Goal: Register for event/course

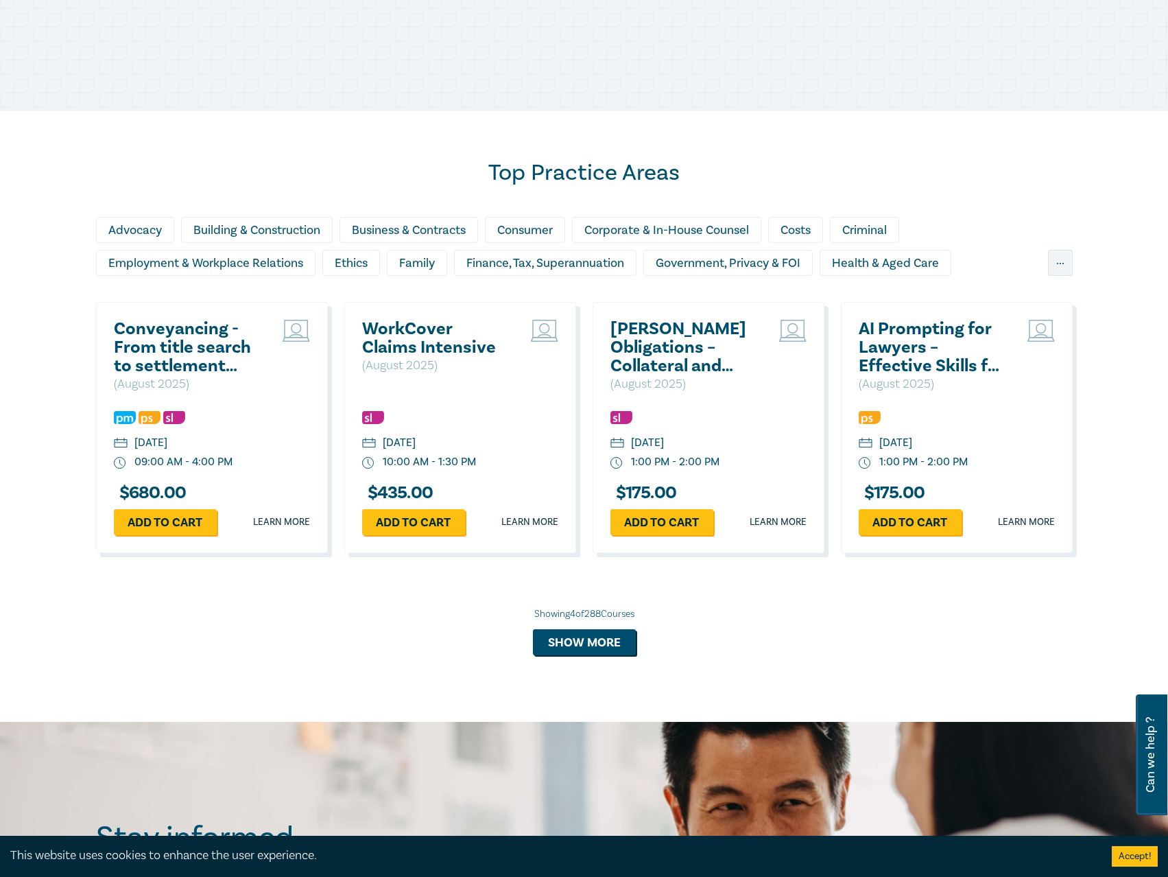
click at [170, 327] on h2 "Conveyancing - From title search to settlement ([DATE])" at bounding box center [188, 348] width 148 height 56
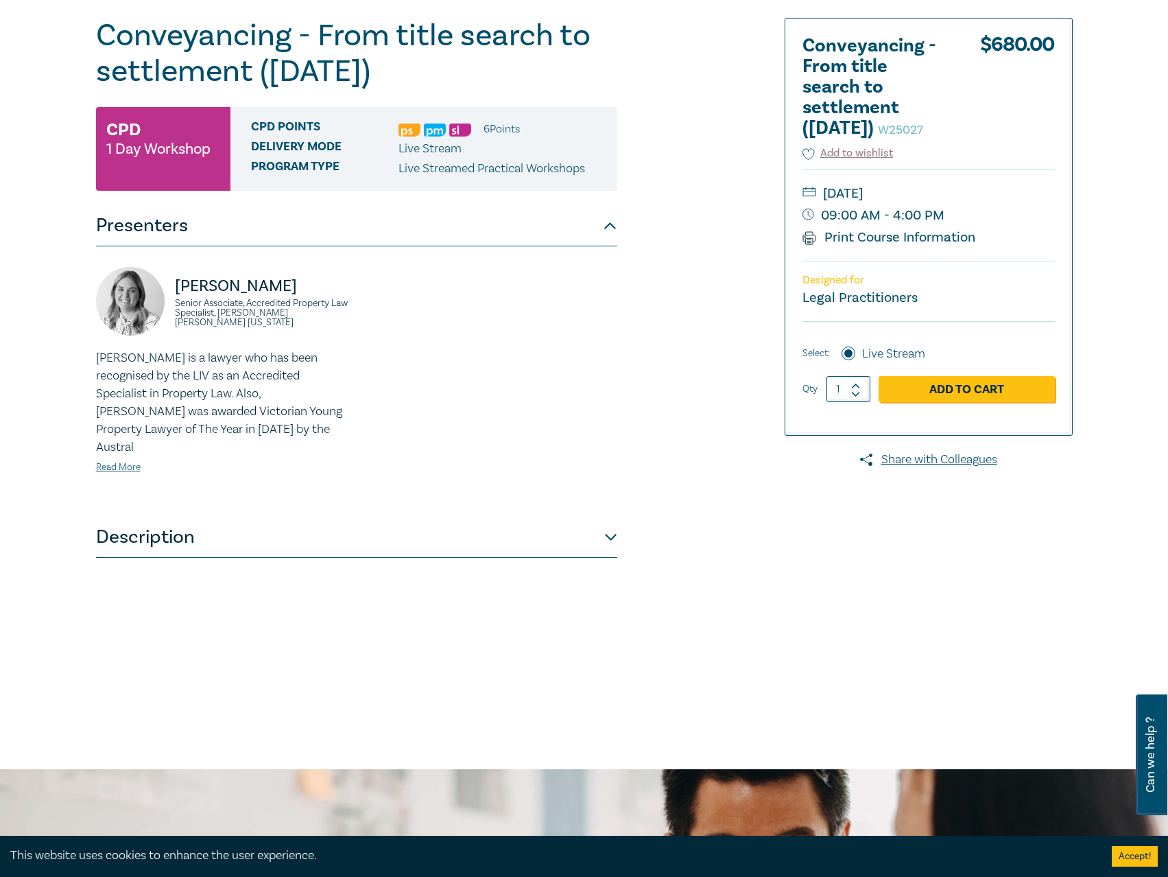
scroll to position [137, 0]
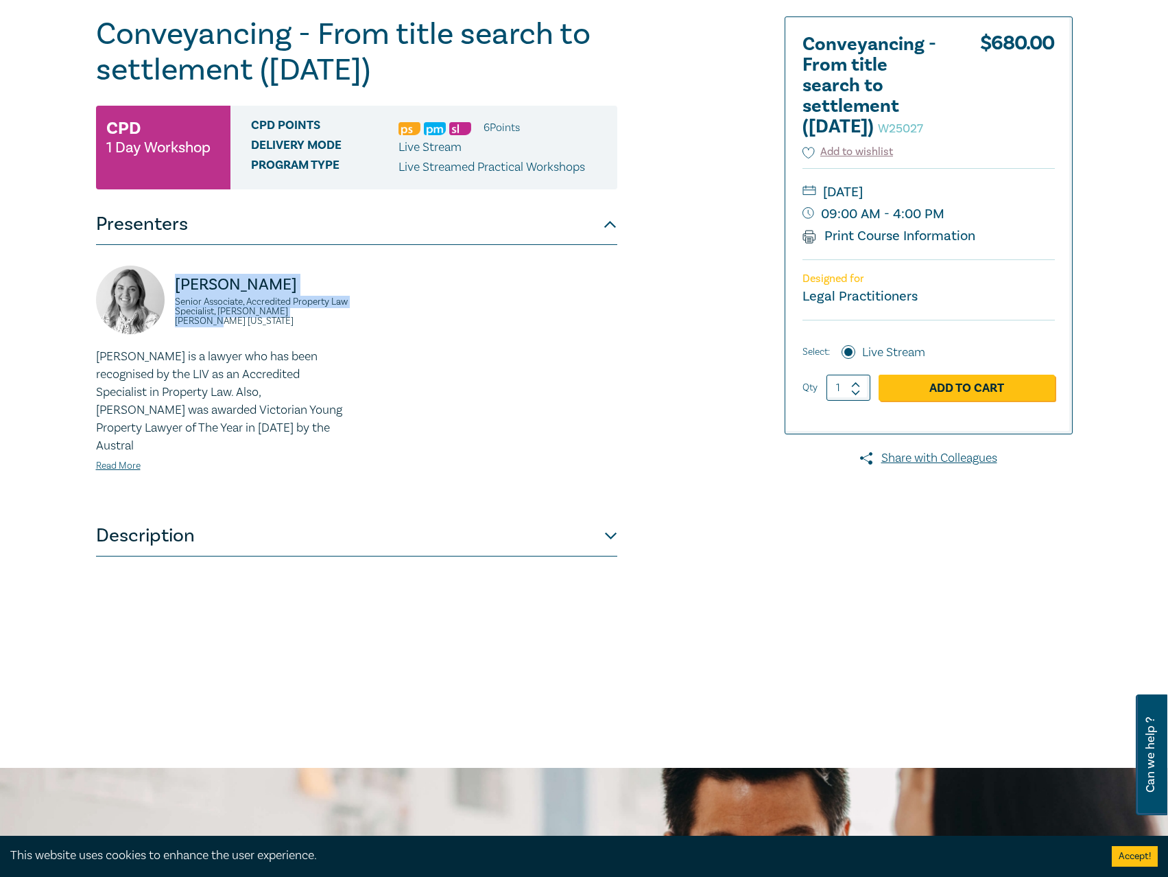
drag, startPoint x: 240, startPoint y: 327, endPoint x: 189, endPoint y: 292, distance: 62.2
click at [178, 291] on div "[PERSON_NAME] Senior Associate, Accredited Property Law Specialist, [PERSON_NAM…" at bounding box center [222, 307] width 252 height 82
copy div "[PERSON_NAME] Senior Associate, Accredited Property Law Specialist, [PERSON_NAM…"
click at [296, 290] on p "[PERSON_NAME]" at bounding box center [262, 285] width 174 height 22
click at [218, 280] on p "[PERSON_NAME]" at bounding box center [262, 285] width 174 height 22
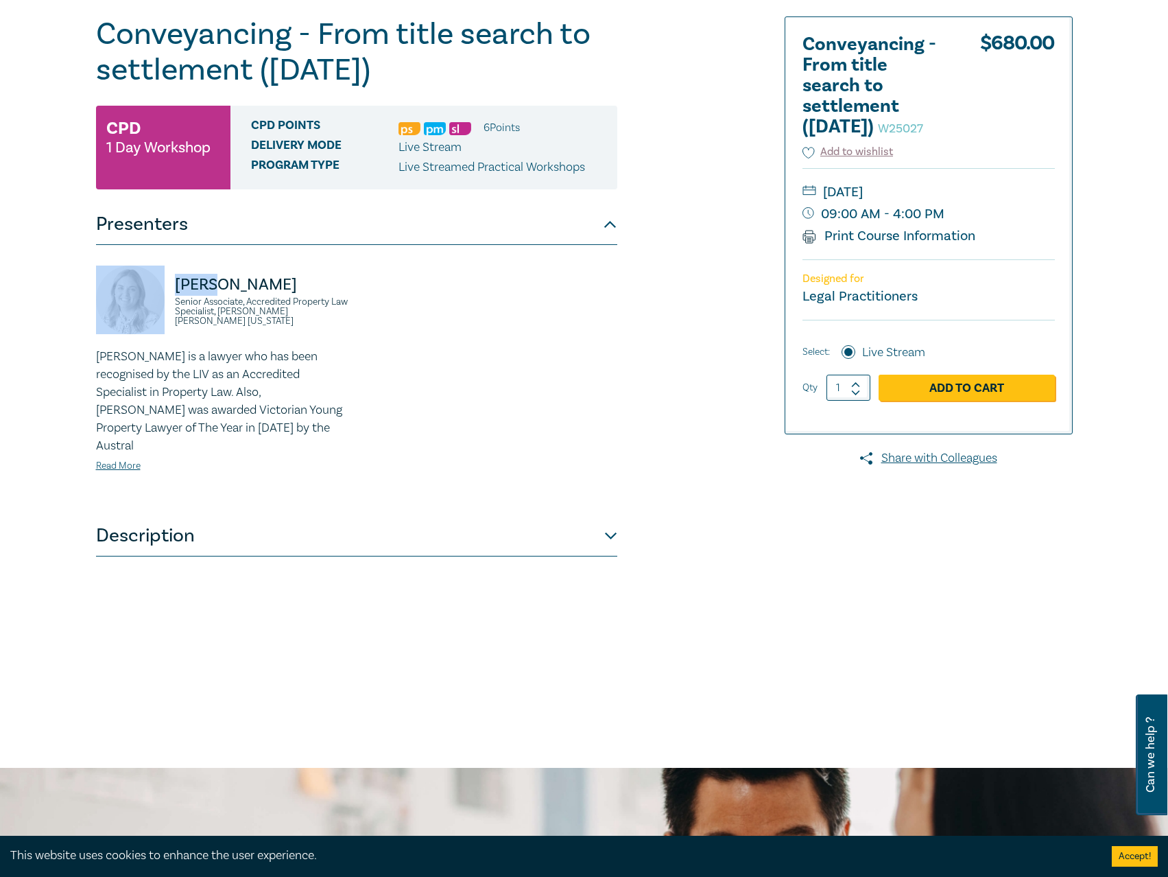
drag, startPoint x: 213, startPoint y: 281, endPoint x: 153, endPoint y: 285, distance: 59.9
click at [153, 285] on div "[PERSON_NAME] Senior Associate, Accredited Property Law Specialist, [PERSON_NAM…" at bounding box center [222, 307] width 252 height 82
copy div "[PERSON_NAME]"
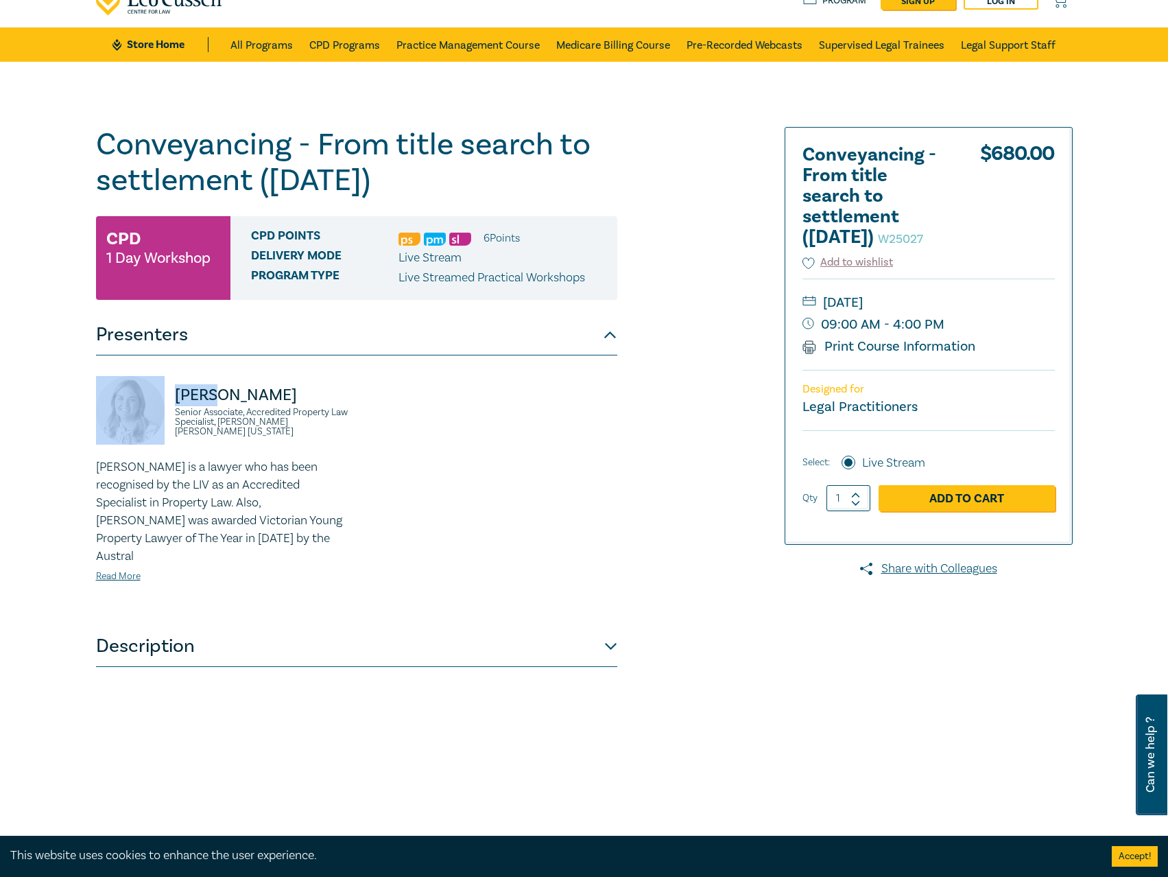
scroll to position [0, 0]
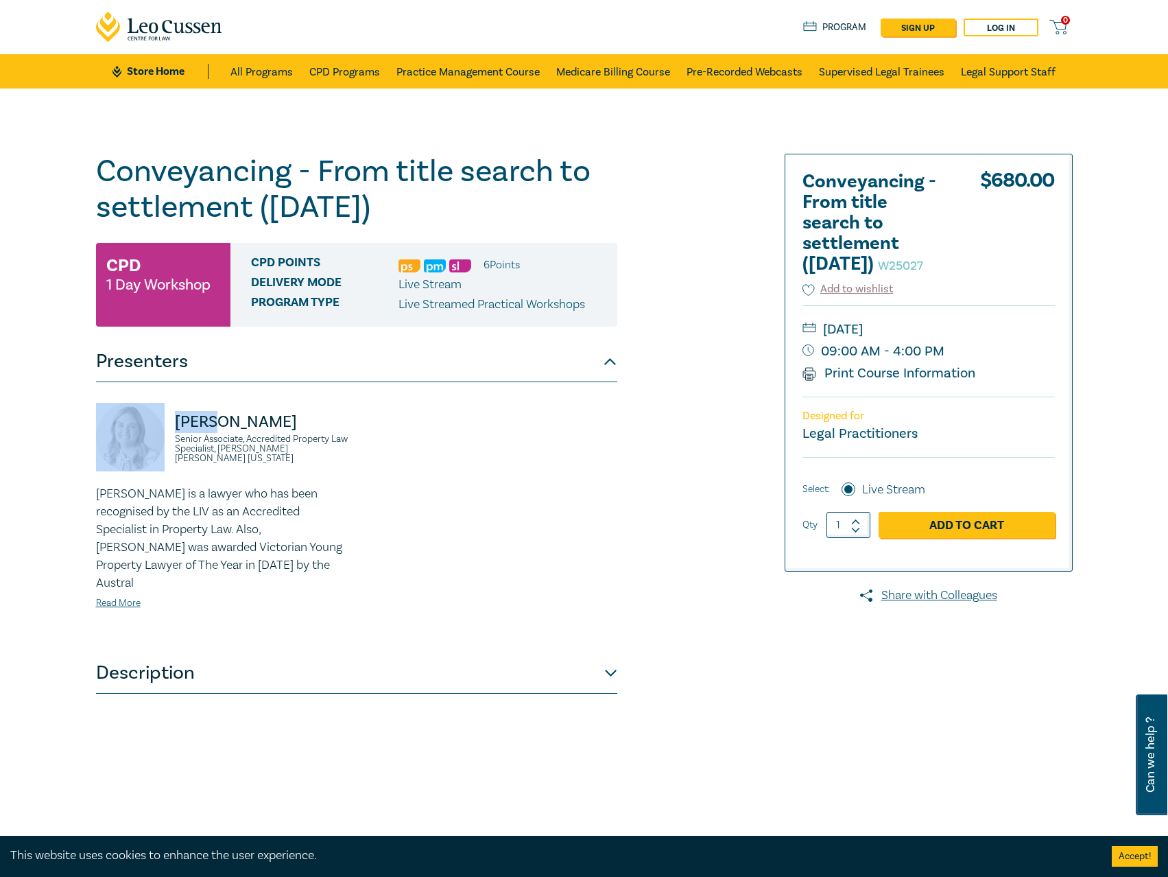
click at [200, 73] on link "Store Home" at bounding box center [160, 71] width 95 height 15
